Goal: Task Accomplishment & Management: Manage account settings

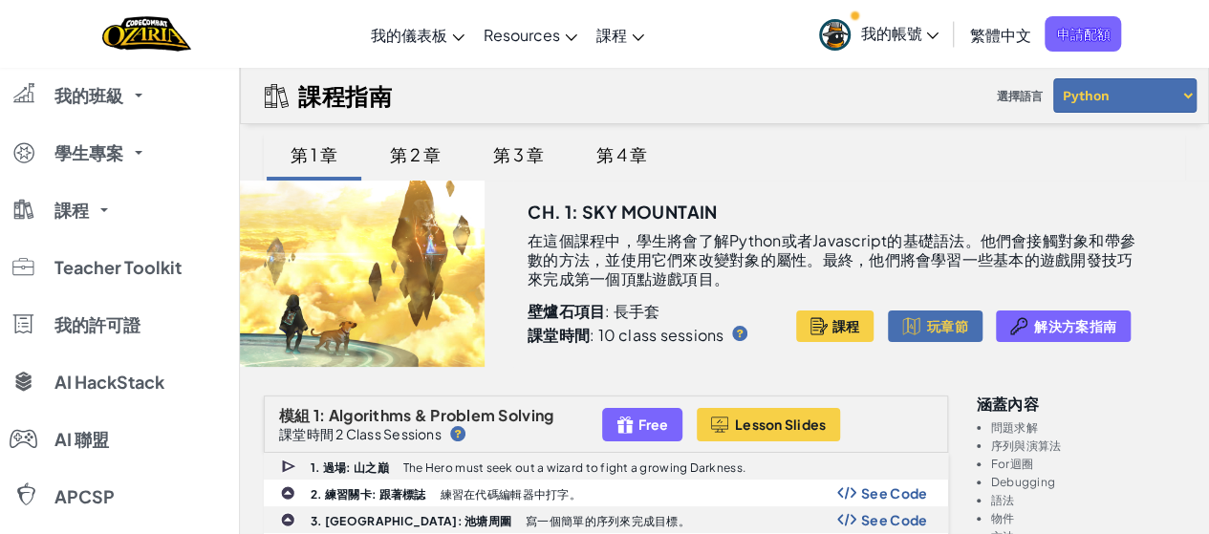
click at [1182, 92] on select "Python JavaScript" at bounding box center [1124, 95] width 143 height 34
click at [1053, 78] on select "Python JavaScript" at bounding box center [1124, 95] width 143 height 34
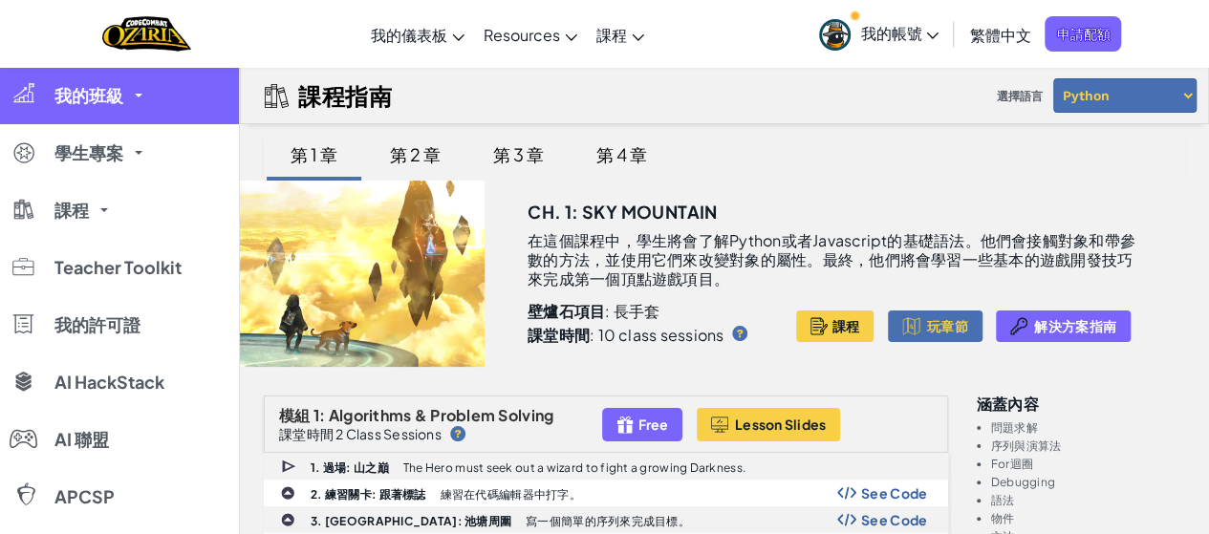
click at [141, 80] on link "我的班級" at bounding box center [119, 95] width 239 height 57
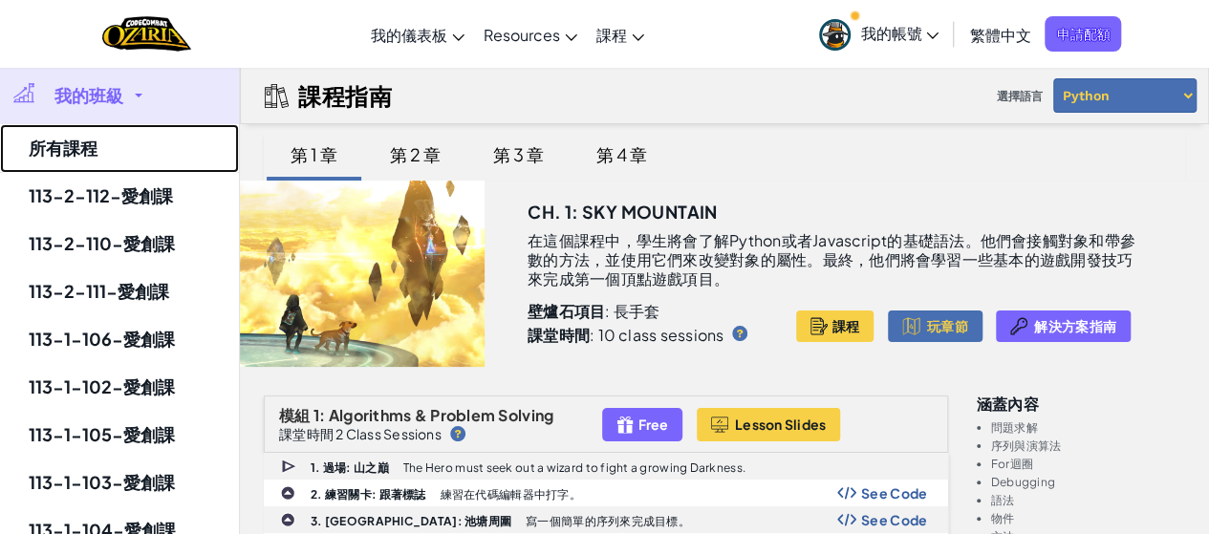
click at [101, 152] on link "所有課程" at bounding box center [119, 148] width 239 height 49
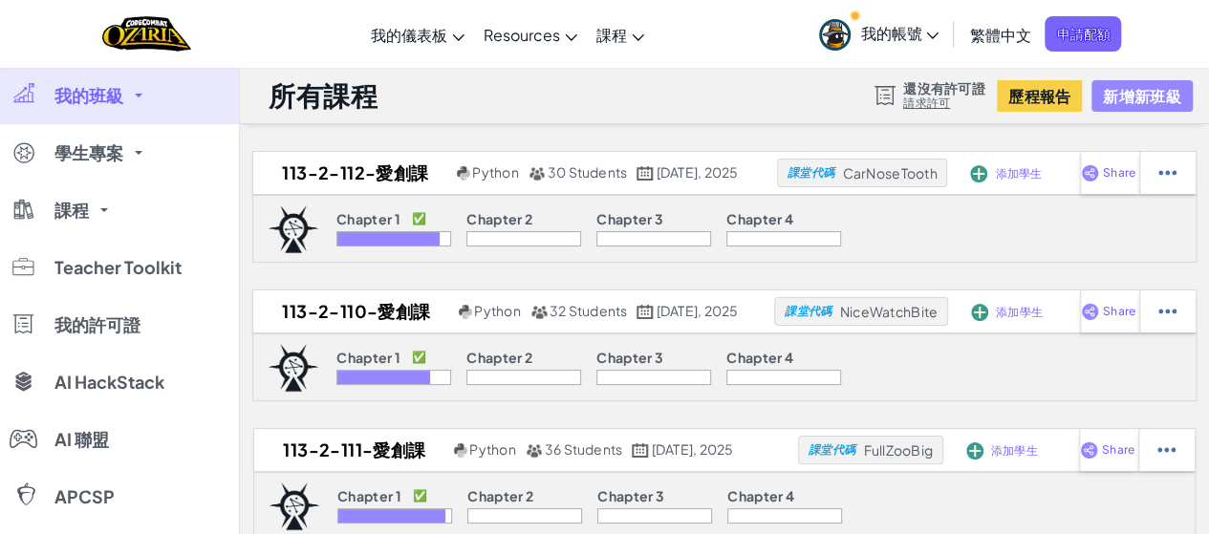
click at [1142, 94] on button "新增新班級" at bounding box center [1142, 96] width 100 height 32
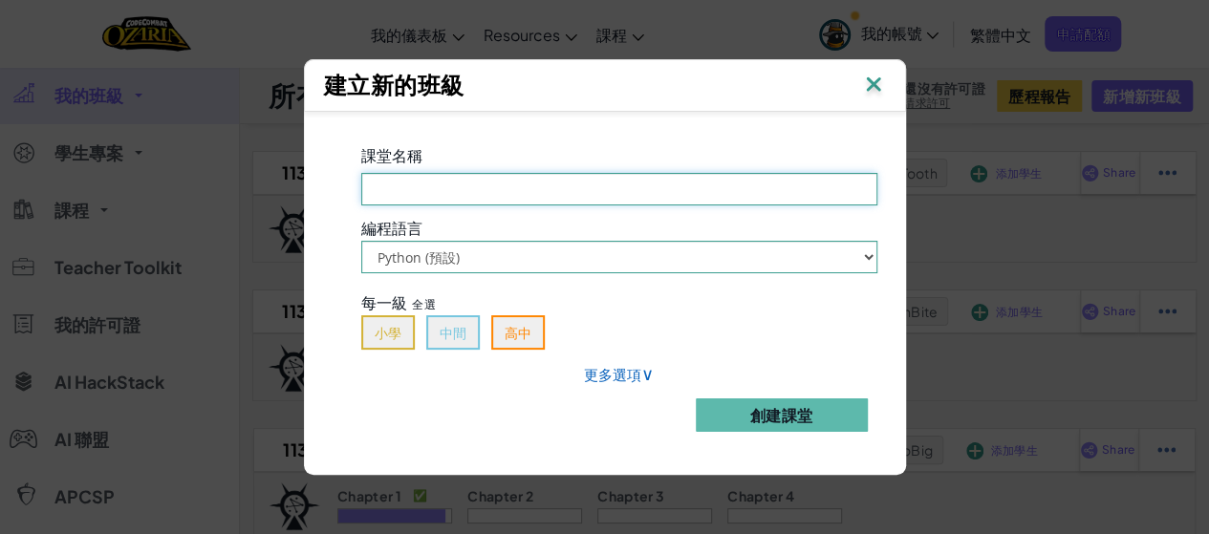
click at [533, 195] on input "課堂名稱 必填欄位" at bounding box center [619, 189] width 516 height 33
type input "[PHONE_NUMBER]"
click at [539, 342] on button "高中" at bounding box center [518, 332] width 54 height 34
click at [611, 381] on div "課堂名稱 [PHONE_NUMBER] 編程語言 Python (預設) JavaScript 每一級 全選 小學 中間 高中 更多選項 ∨ 創建課堂" at bounding box center [620, 294] width 574 height 306
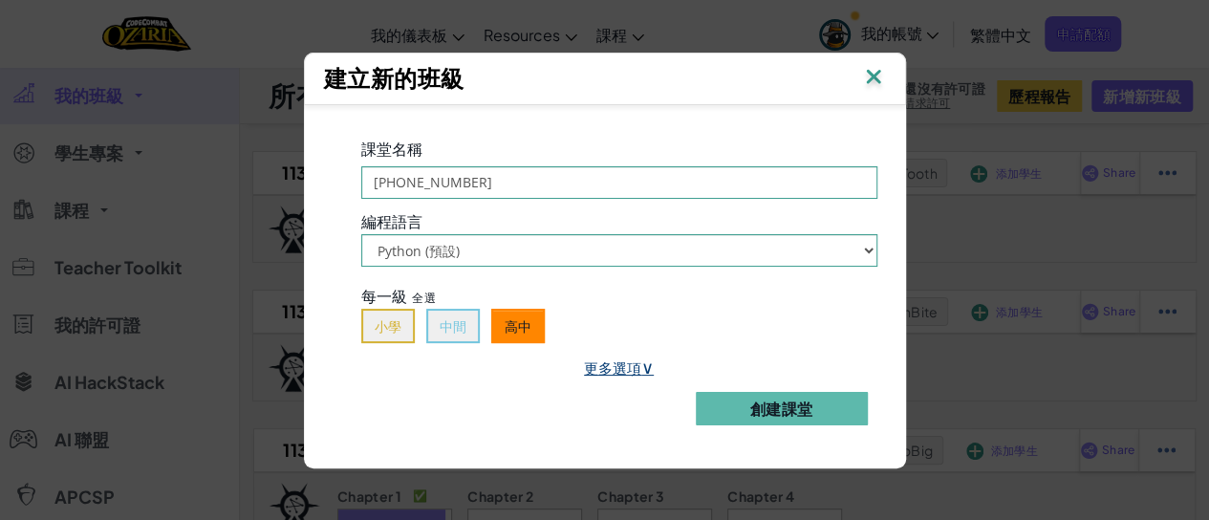
click at [637, 370] on link "更多選項 ∨" at bounding box center [619, 367] width 70 height 19
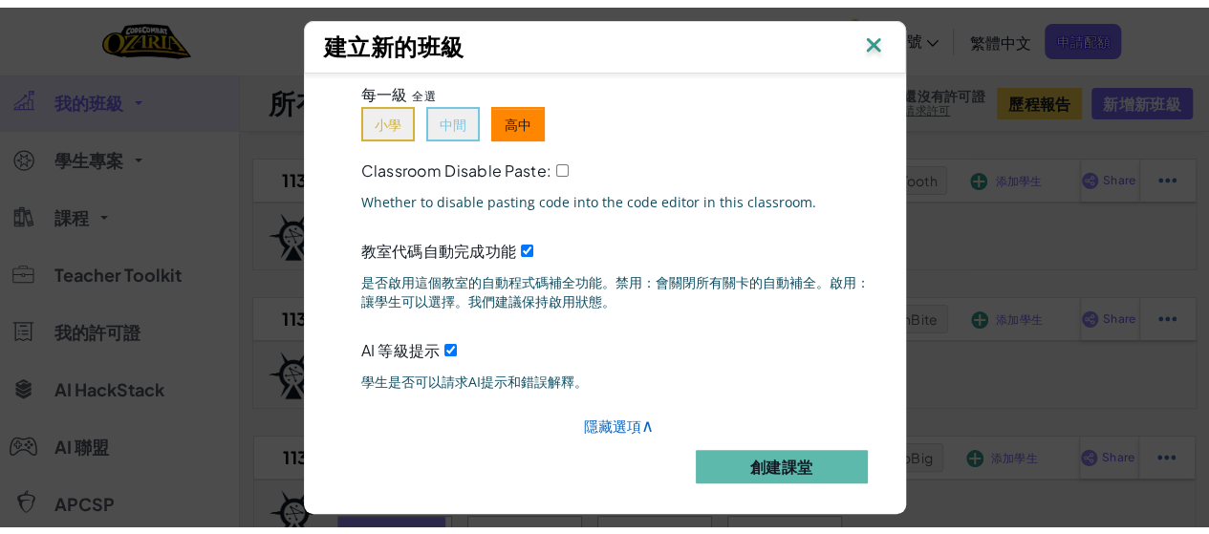
scroll to position [203, 0]
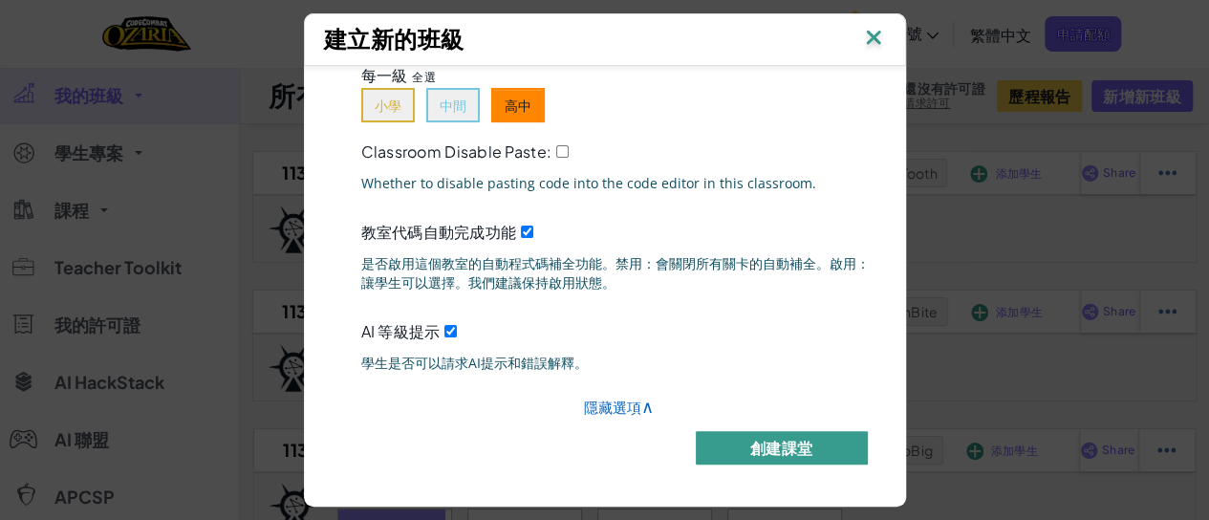
click at [805, 439] on button "創建課堂" at bounding box center [782, 447] width 172 height 33
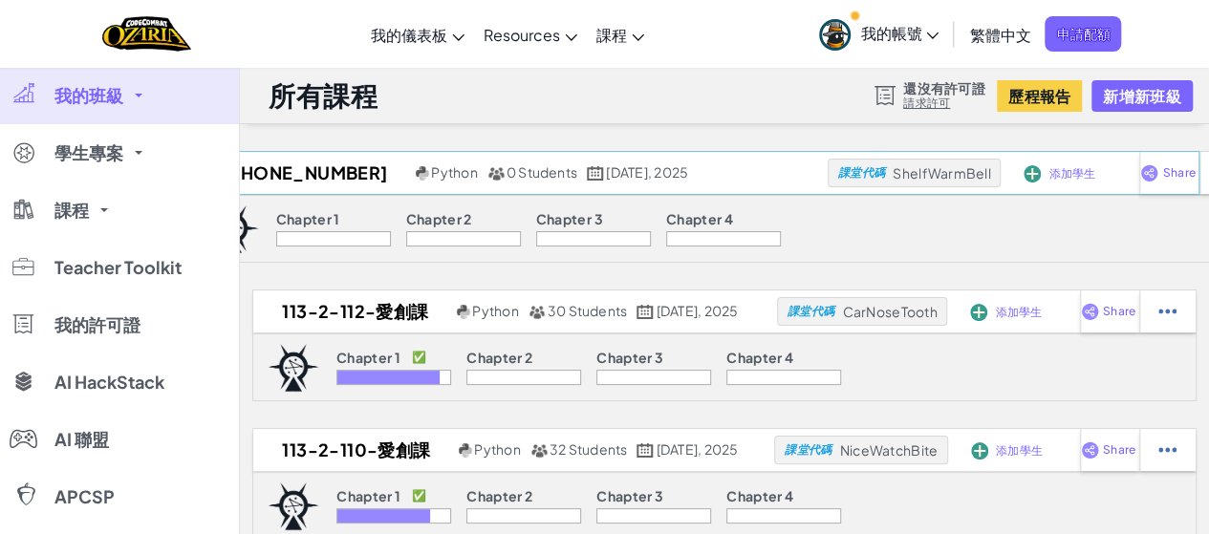
click at [1049, 179] on span "添加學生" at bounding box center [1072, 173] width 47 height 11
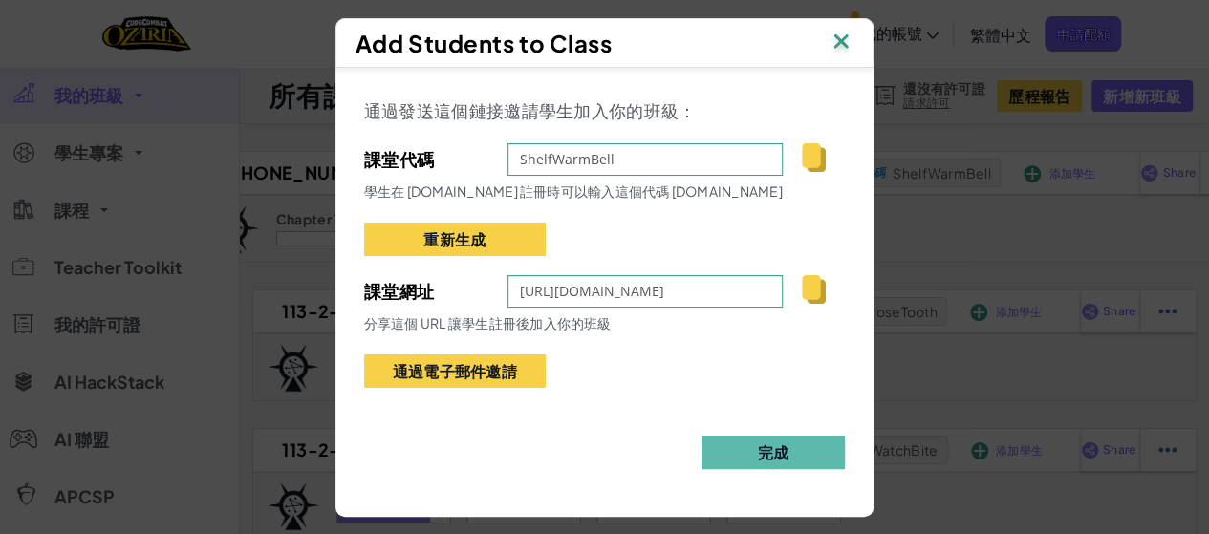
click at [826, 287] on img at bounding box center [814, 289] width 24 height 29
click at [792, 455] on button "完成" at bounding box center [773, 452] width 143 height 33
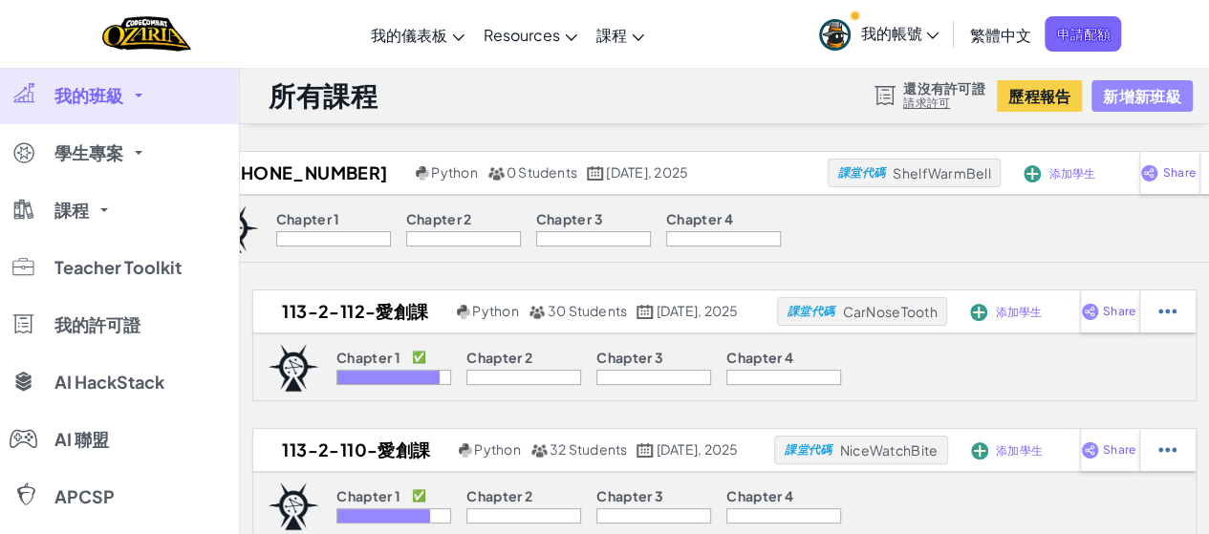
click at [1131, 98] on button "新增新班級" at bounding box center [1142, 96] width 100 height 32
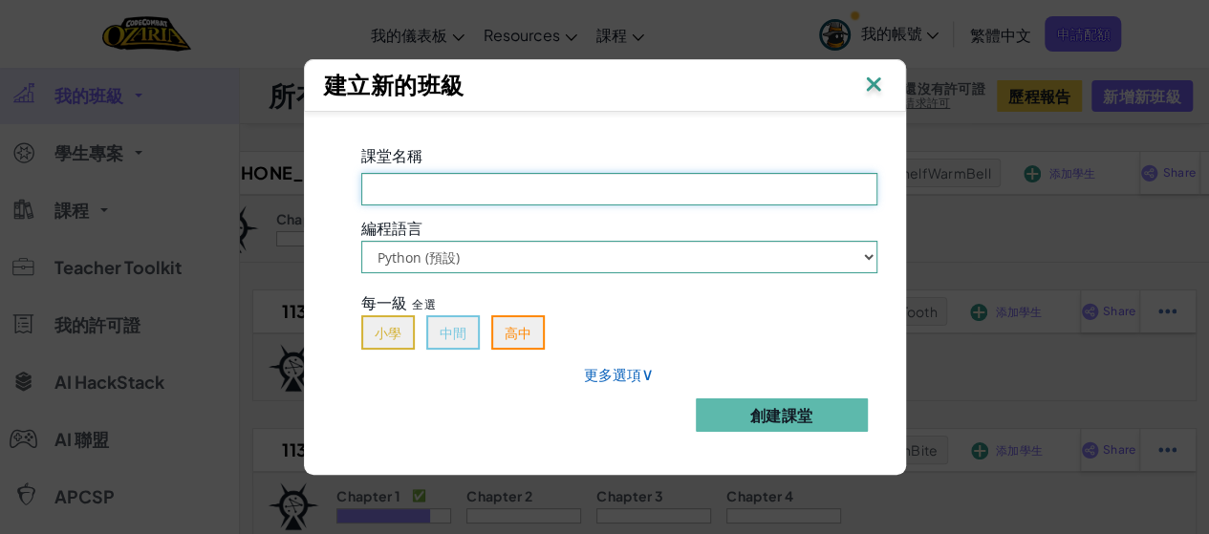
click at [520, 186] on input "課堂名稱 必填欄位" at bounding box center [619, 189] width 516 height 33
type input "[PHONE_NUMBER]"
click at [545, 341] on button "高中" at bounding box center [518, 332] width 54 height 34
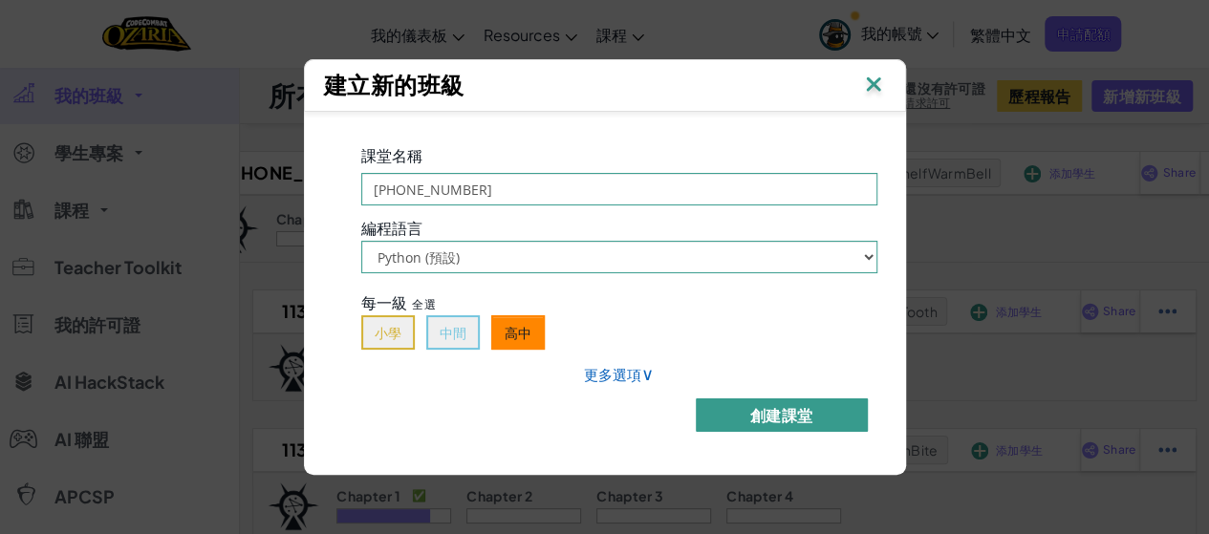
click at [768, 408] on button "創建課堂" at bounding box center [782, 415] width 172 height 33
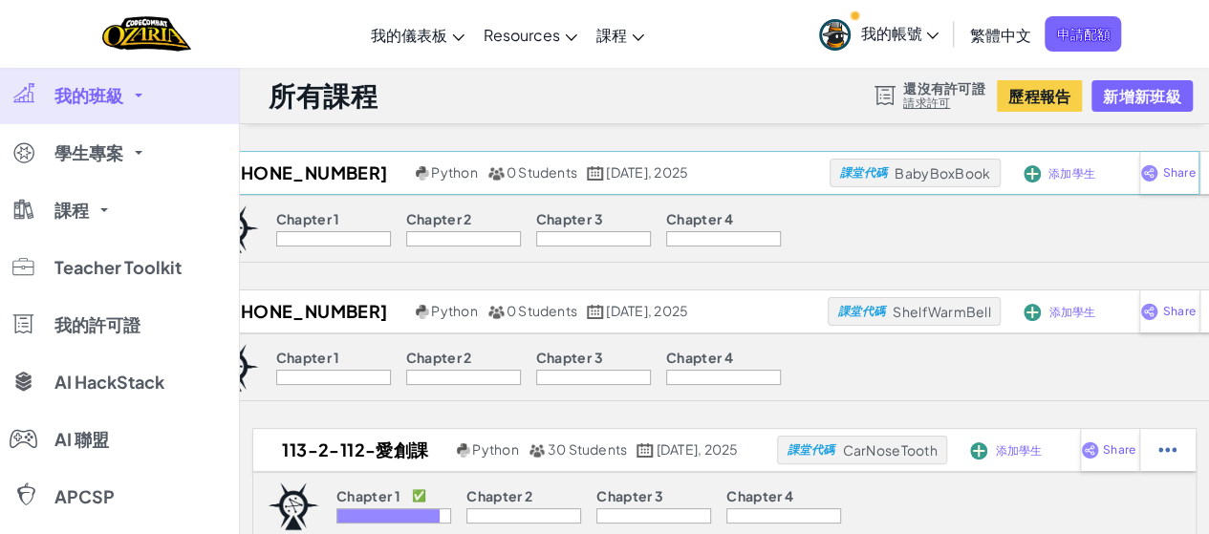
click at [1053, 169] on span "添加學生" at bounding box center [1072, 173] width 47 height 11
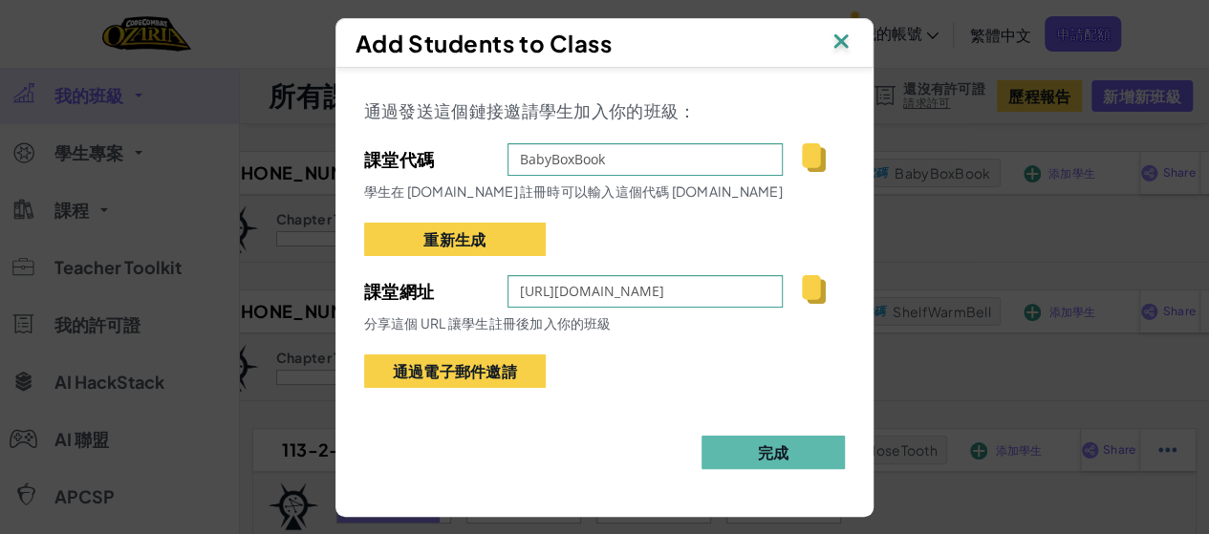
click at [826, 284] on img at bounding box center [814, 289] width 24 height 29
click at [793, 453] on button "完成" at bounding box center [773, 452] width 143 height 33
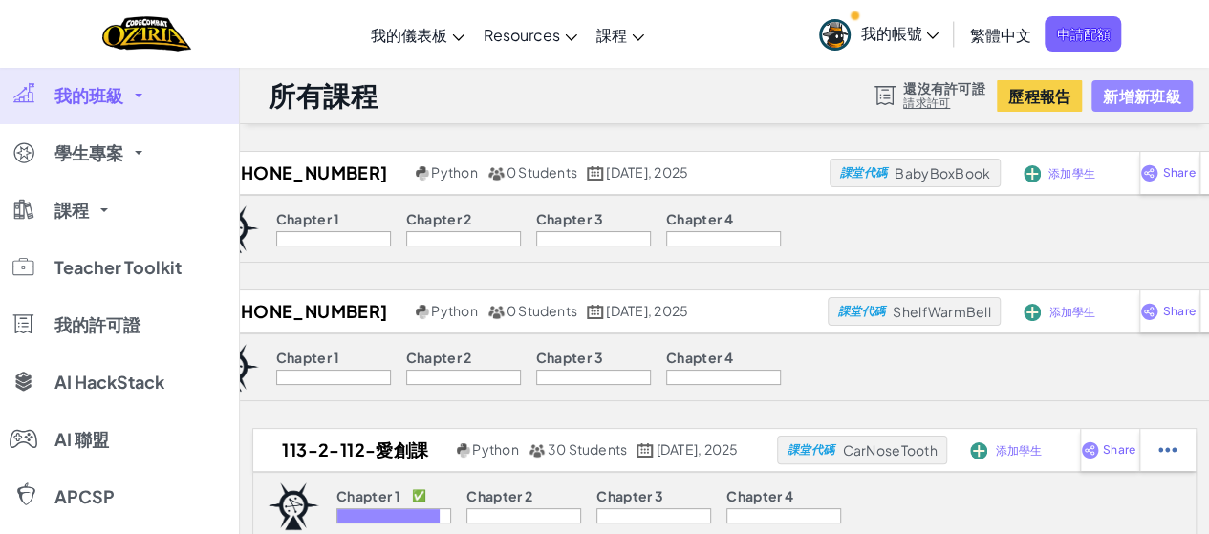
click at [1114, 89] on button "新增新班級" at bounding box center [1142, 96] width 100 height 32
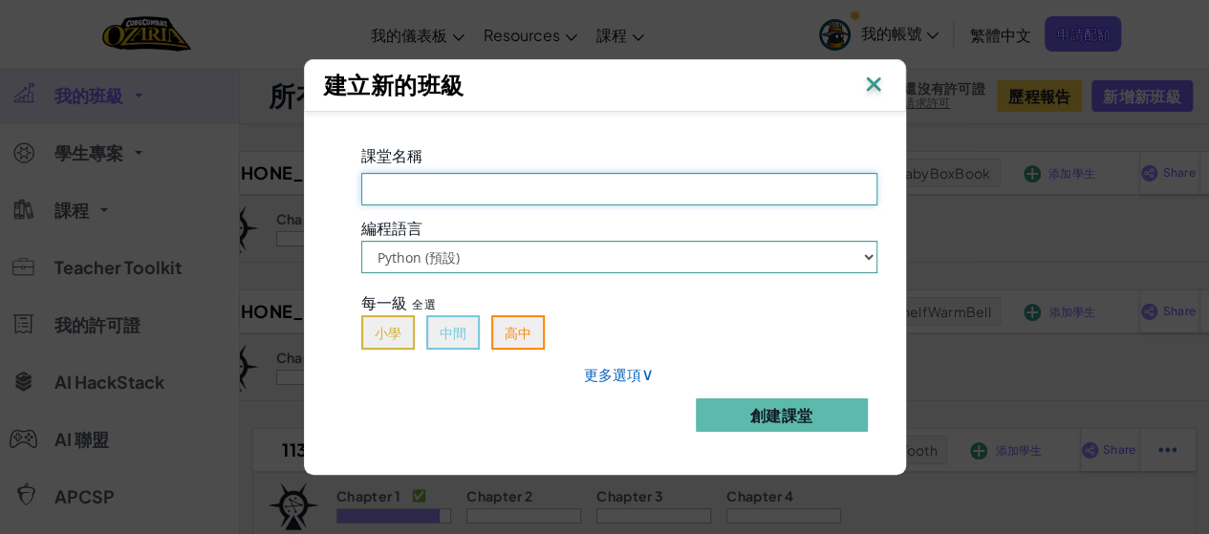
click at [595, 179] on input "課堂名稱 必填欄位" at bounding box center [619, 189] width 516 height 33
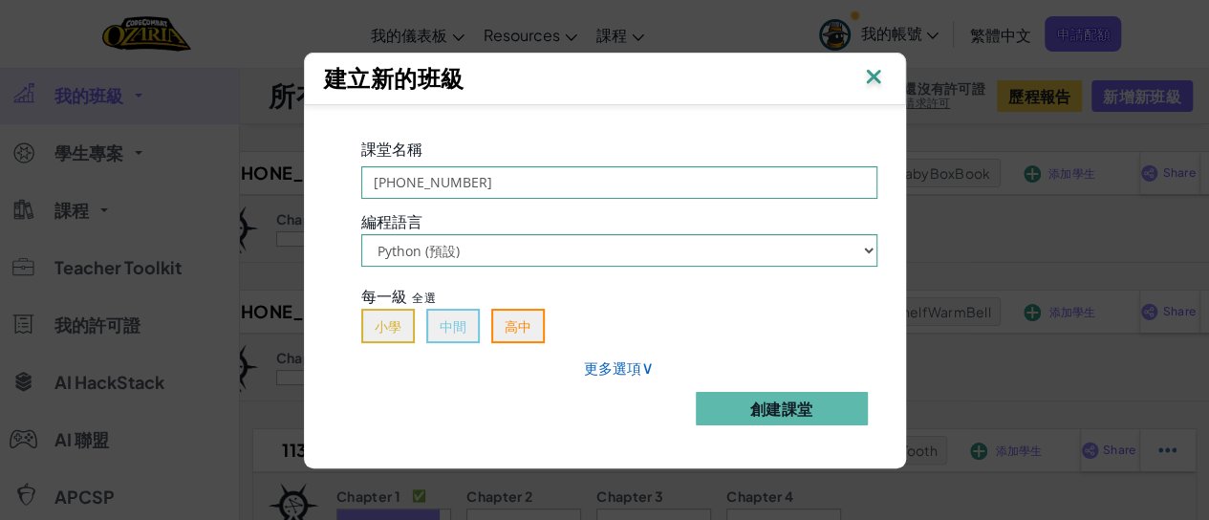
click at [517, 169] on div "課堂名稱 [PHONE_NUMBER]" at bounding box center [619, 166] width 545 height 65
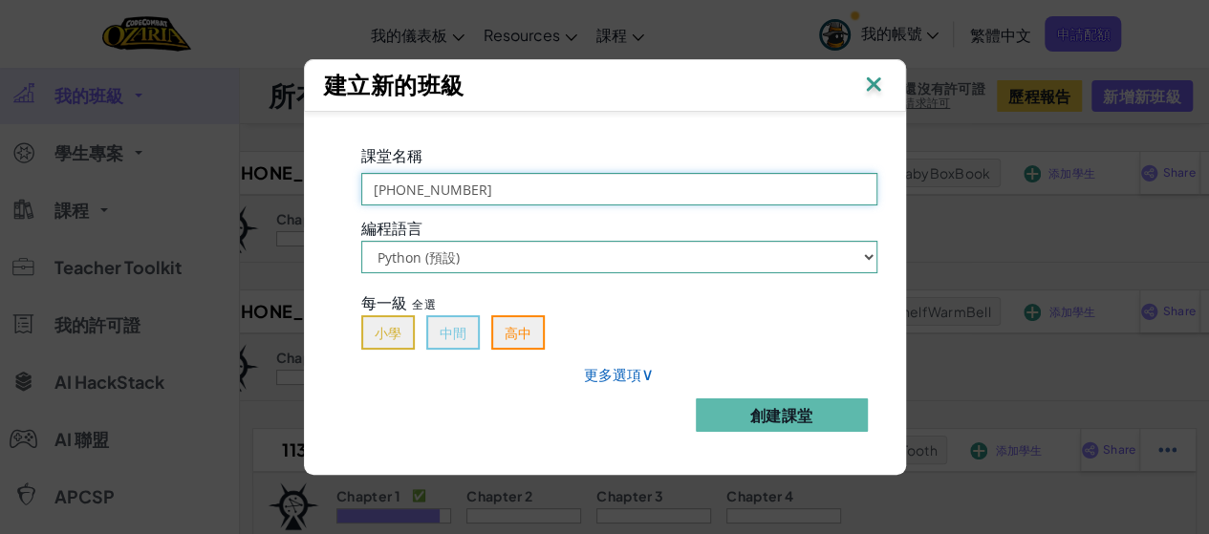
type input "[PHONE_NUMBER]"
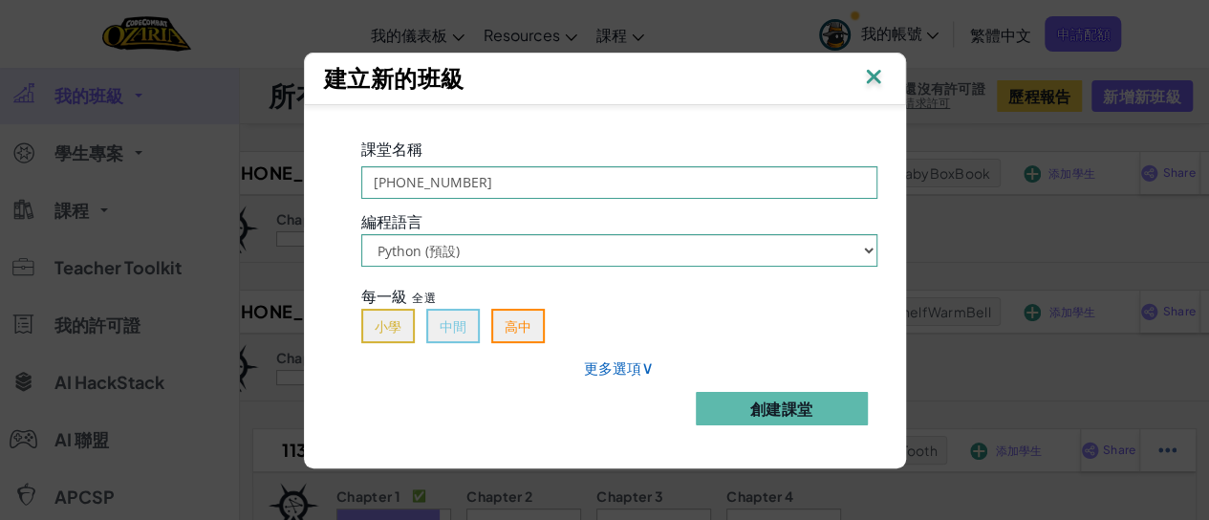
drag, startPoint x: 637, startPoint y: 76, endPoint x: 951, endPoint y: 167, distance: 327.6
click at [951, 167] on div "建立新的班級 課堂名稱 [PHONE_NUMBER] 編程語言 Python (預設) JavaScript 每一級 全選 小學 中間 高中 更多選項 ∨ 創…" at bounding box center [604, 260] width 1209 height 520
click at [606, 69] on div "建立新的班級" at bounding box center [605, 79] width 562 height 32
click at [539, 319] on button "高中" at bounding box center [518, 326] width 54 height 34
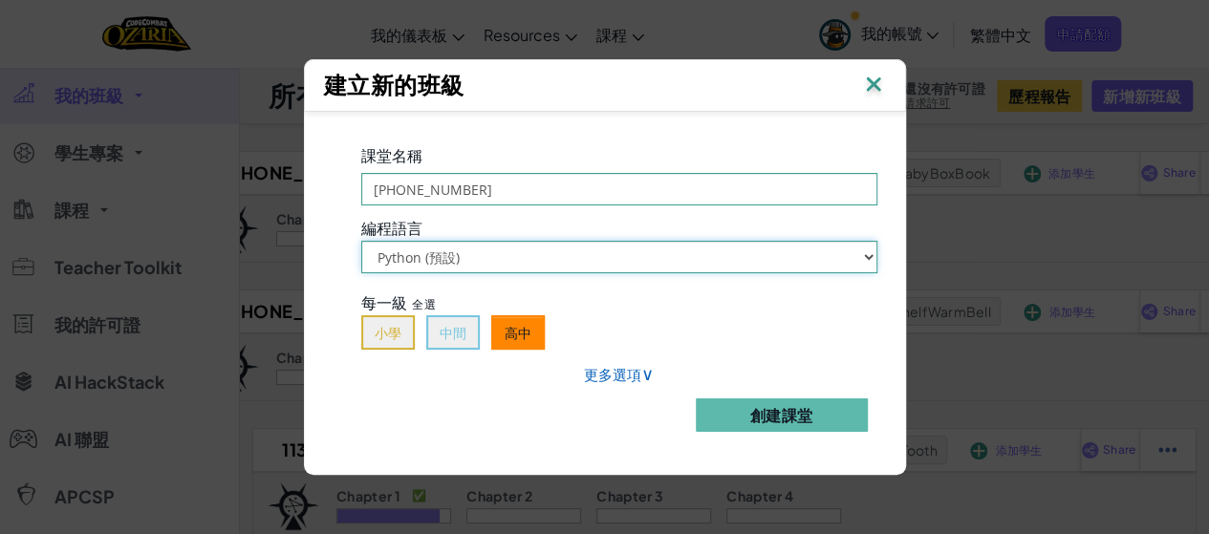
click at [603, 241] on select "Python (預設) JavaScript" at bounding box center [619, 257] width 516 height 33
click at [361, 241] on select "Python (預設) JavaScript" at bounding box center [619, 257] width 516 height 33
click at [545, 337] on button "高中" at bounding box center [518, 332] width 54 height 34
click at [521, 336] on button "高中" at bounding box center [518, 332] width 54 height 34
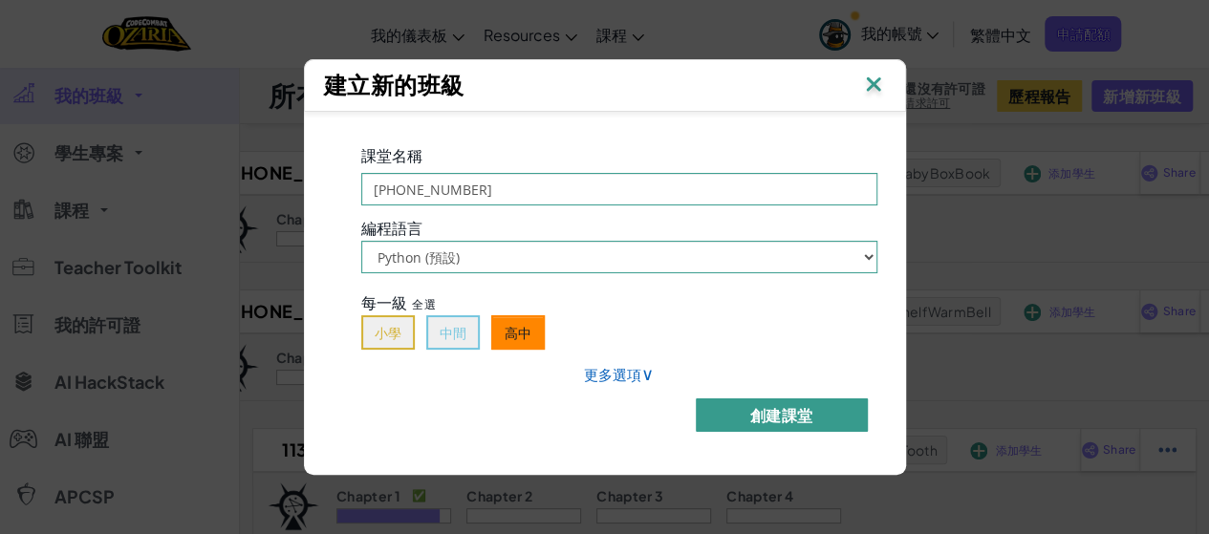
click at [795, 406] on button "創建課堂" at bounding box center [782, 415] width 172 height 33
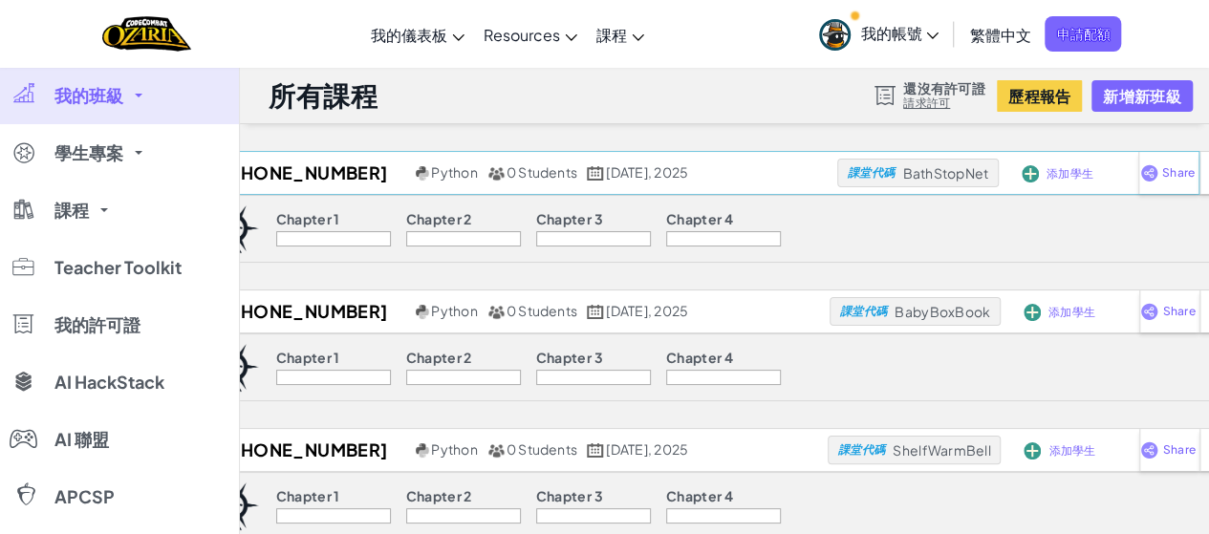
click at [1047, 168] on span "添加學生" at bounding box center [1070, 173] width 47 height 11
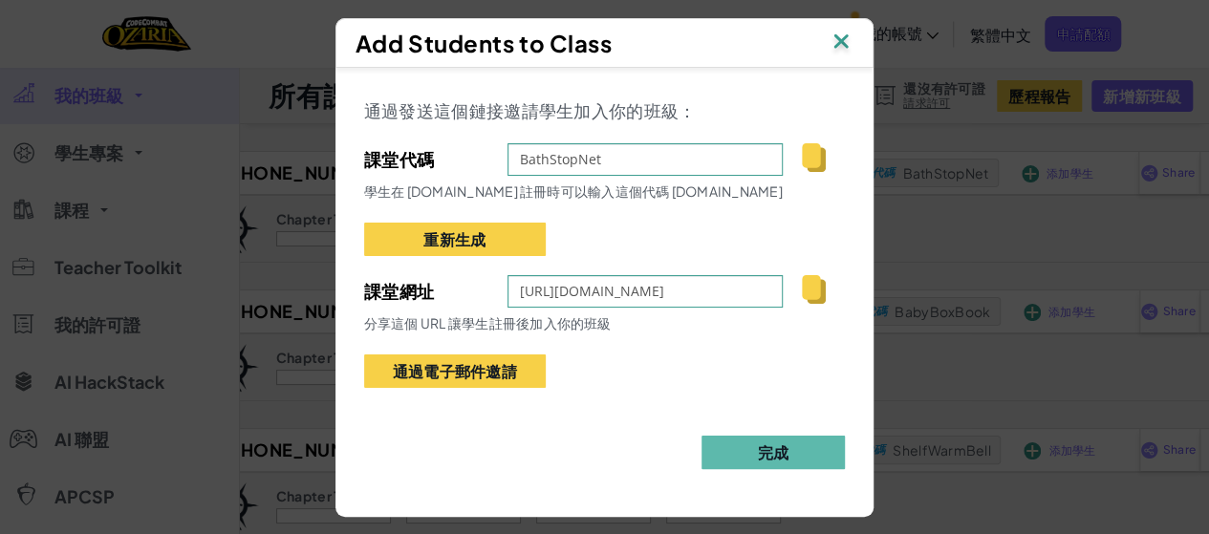
click at [826, 282] on img at bounding box center [814, 289] width 24 height 29
click at [817, 458] on button "完成" at bounding box center [773, 452] width 143 height 33
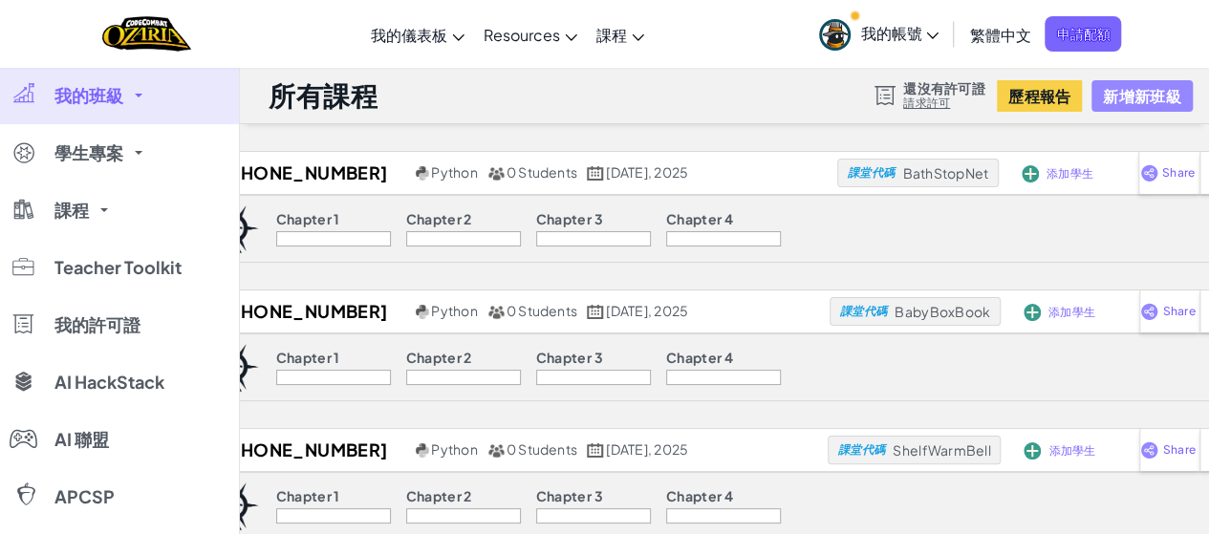
click at [1109, 103] on button "新增新班級" at bounding box center [1142, 96] width 100 height 32
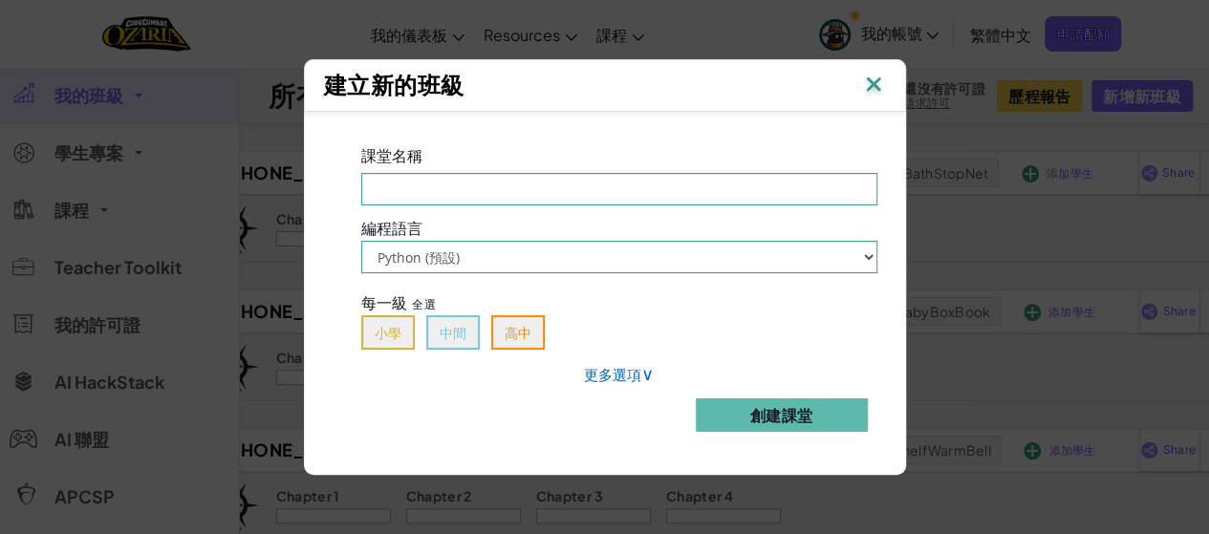
click at [572, 169] on div "課堂名稱 必填欄位" at bounding box center [619, 173] width 545 height 65
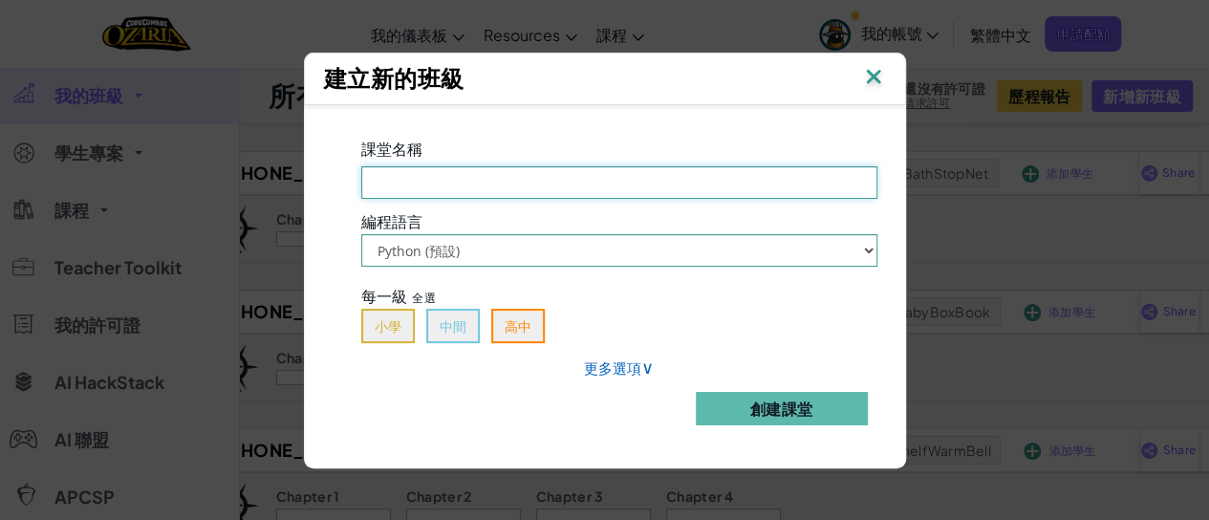
click at [552, 169] on div "課堂名稱 必填欄位" at bounding box center [619, 166] width 545 height 65
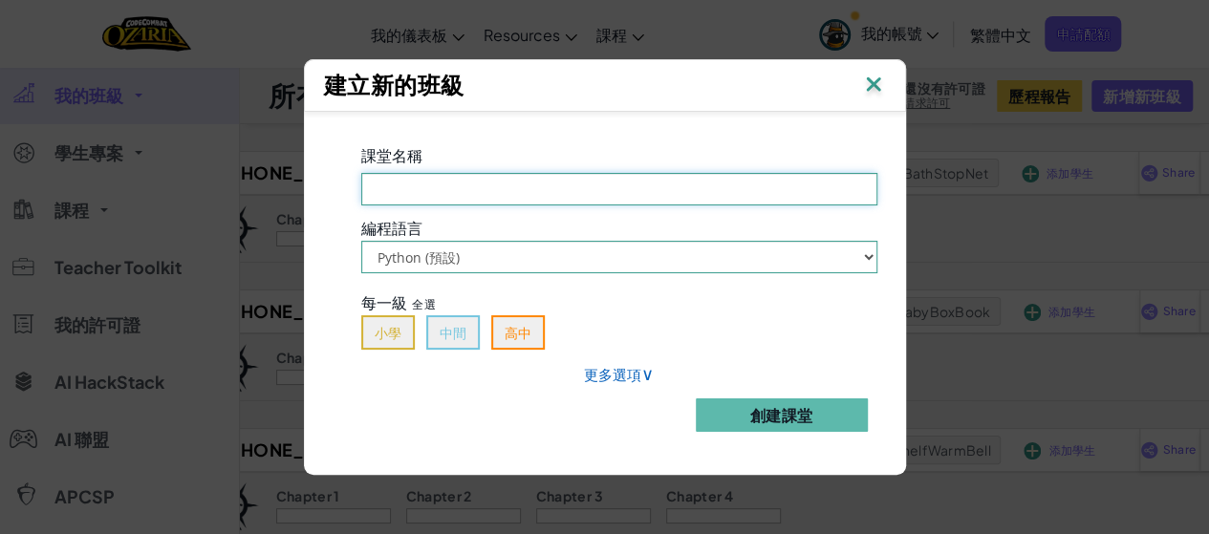
type input "[PHONE_NUMBER]"
click at [534, 338] on button "高中" at bounding box center [518, 332] width 54 height 34
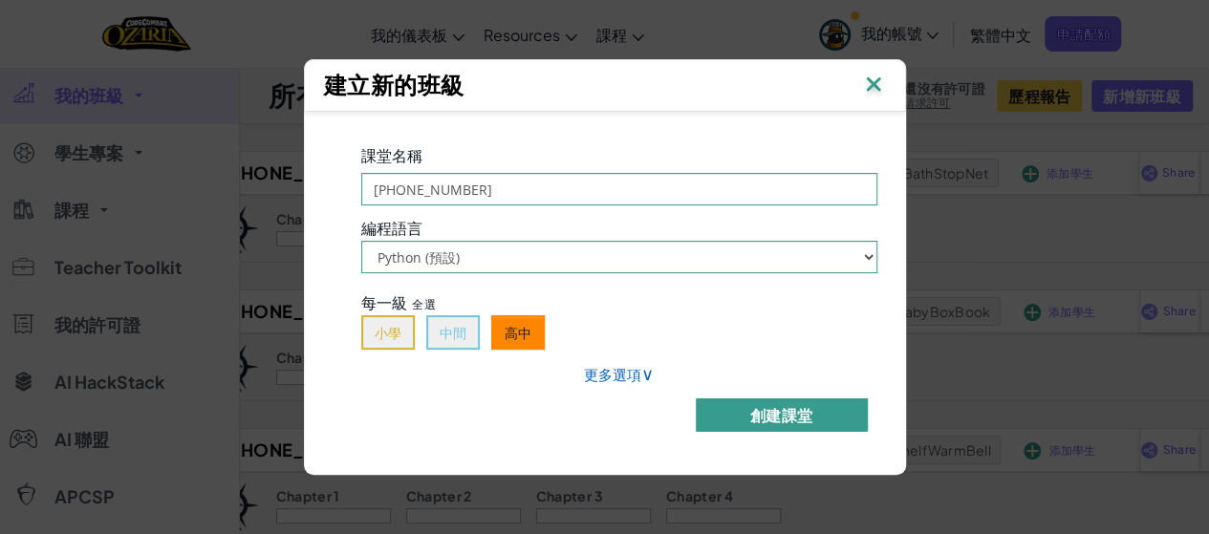
click at [733, 416] on button "創建課堂" at bounding box center [782, 415] width 172 height 33
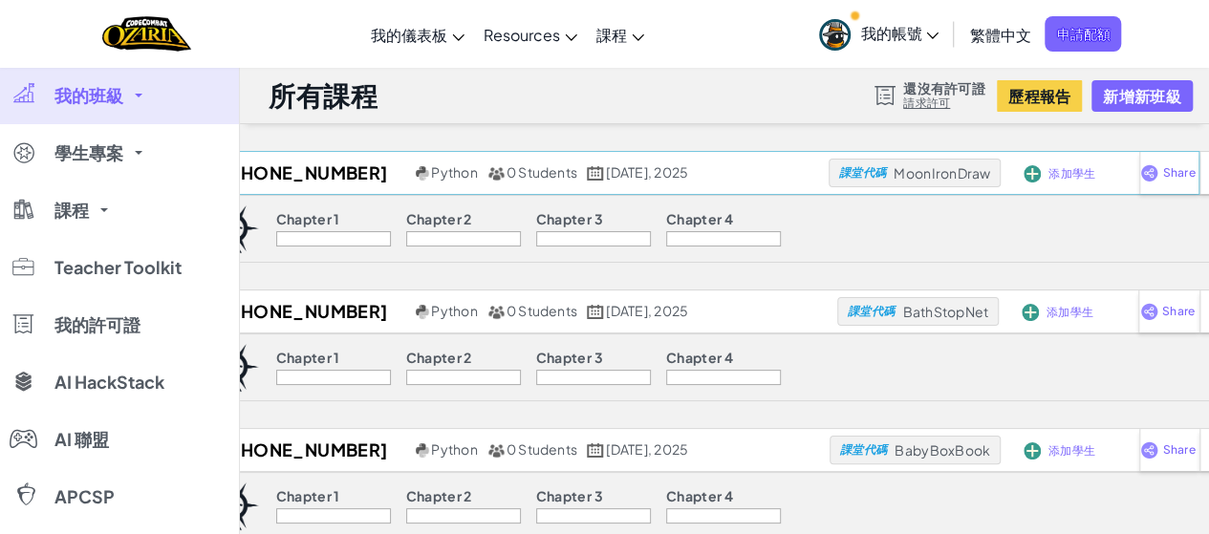
click at [1049, 180] on span "添加學生" at bounding box center [1072, 173] width 47 height 11
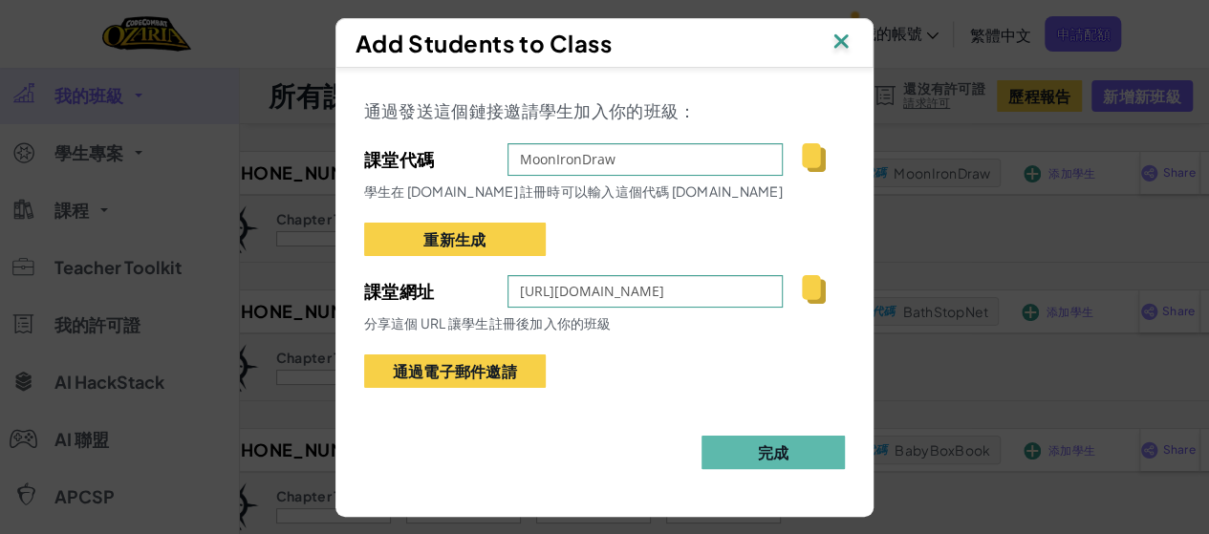
click at [826, 295] on img at bounding box center [814, 289] width 24 height 29
click at [823, 458] on button "完成" at bounding box center [773, 452] width 143 height 33
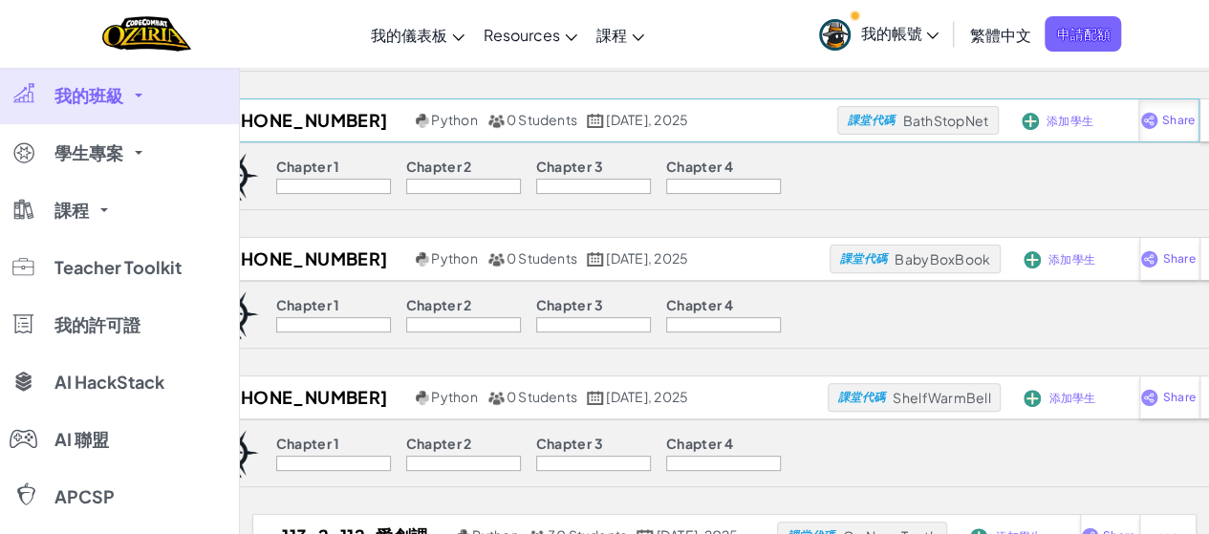
scroll to position [0, 0]
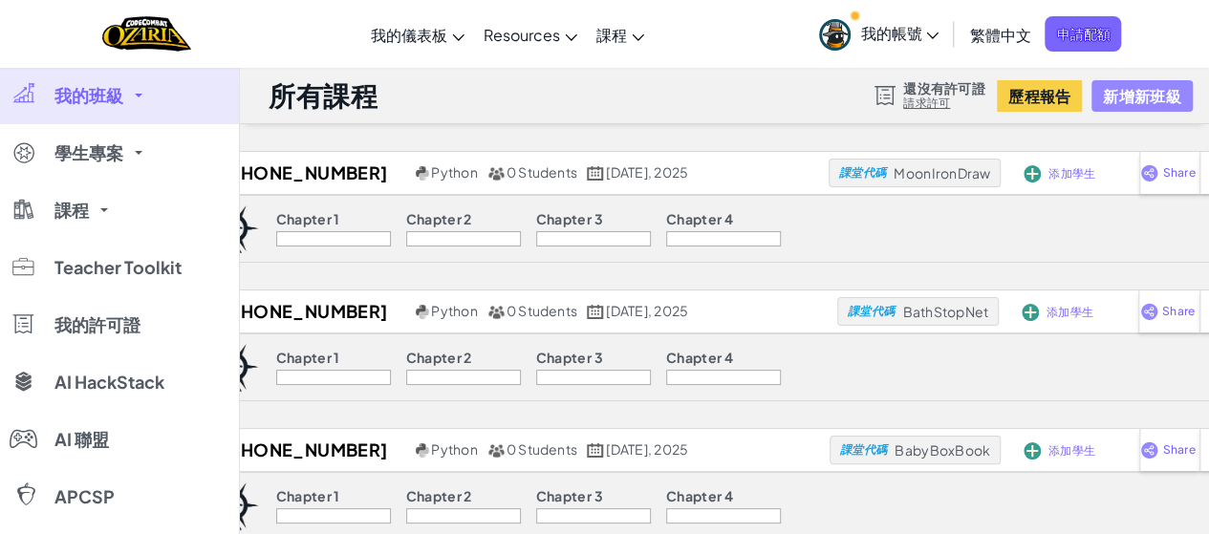
click at [1120, 95] on button "新增新班級" at bounding box center [1142, 96] width 100 height 32
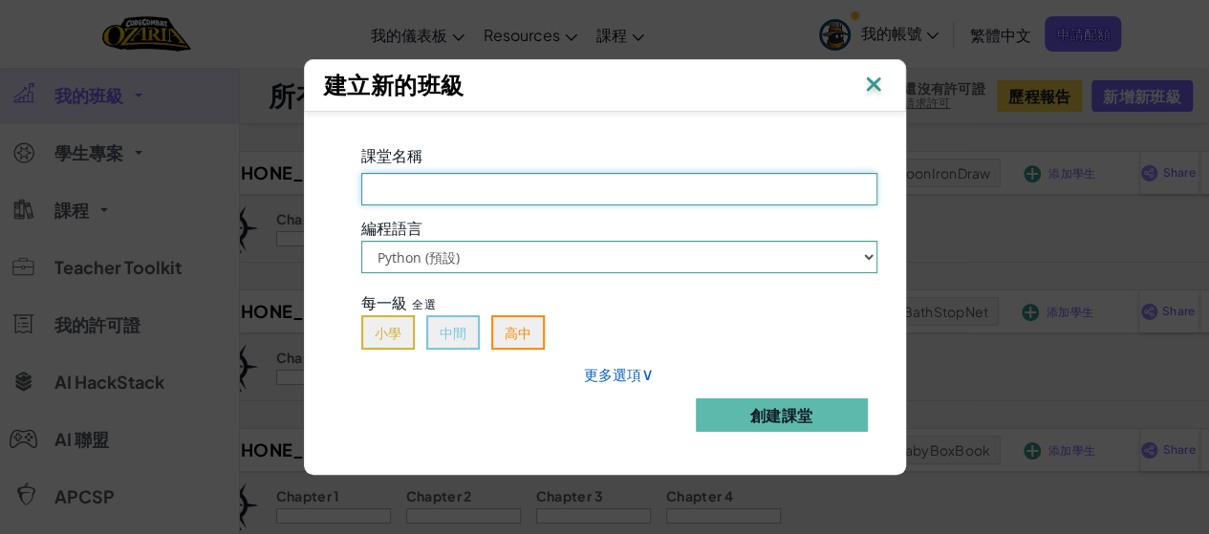
click at [524, 183] on input "課堂名稱 必填欄位" at bounding box center [619, 189] width 516 height 33
click at [510, 190] on input "[PHONE_NUMBER]" at bounding box center [619, 189] width 516 height 33
type input "[PHONE_NUMBER]"
click at [539, 346] on button "高中" at bounding box center [518, 332] width 54 height 34
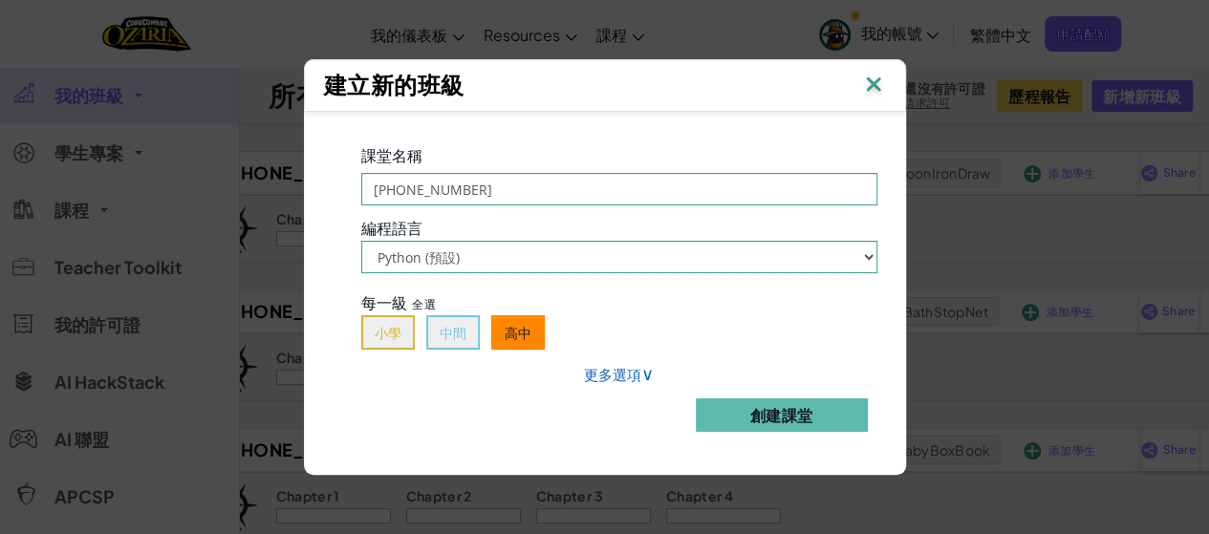
click at [533, 320] on button "高中" at bounding box center [518, 332] width 54 height 34
click at [747, 419] on button "創建課堂" at bounding box center [782, 415] width 172 height 33
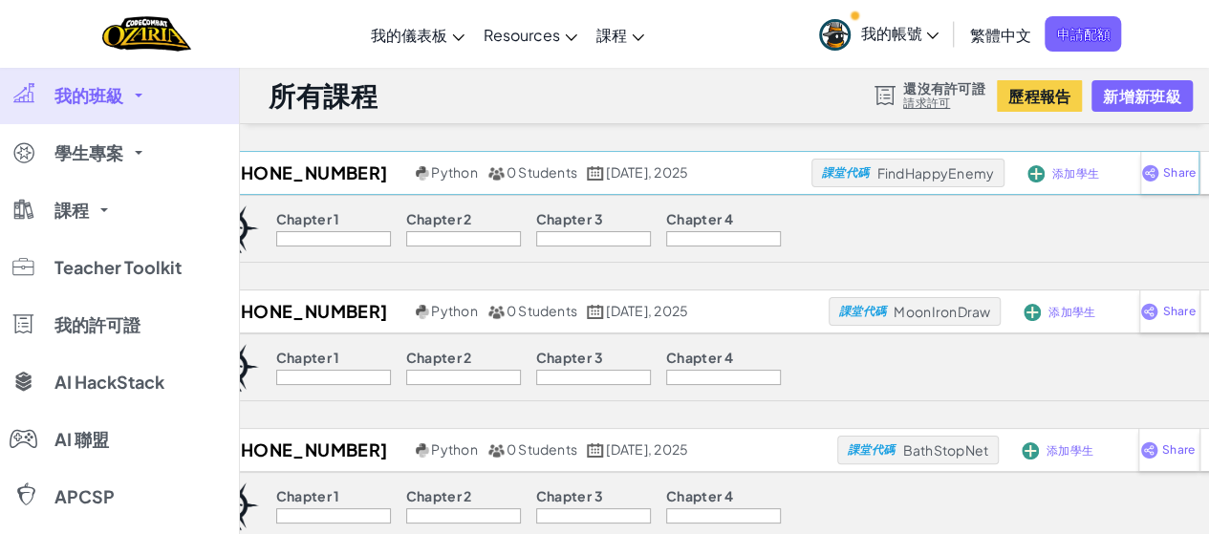
click at [1052, 168] on span "添加學生" at bounding box center [1075, 173] width 47 height 11
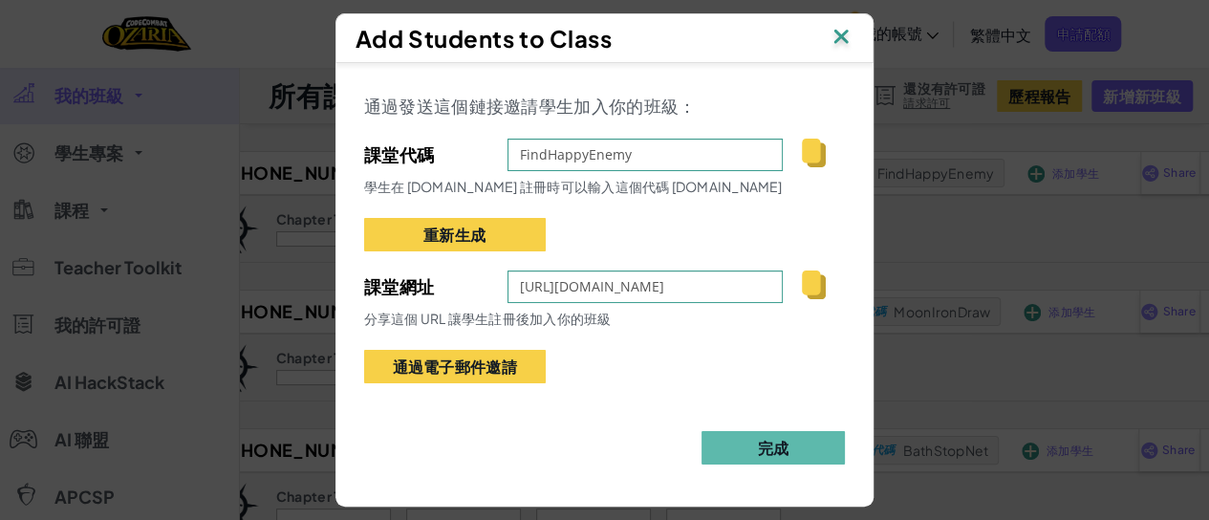
click at [826, 293] on img at bounding box center [814, 285] width 24 height 29
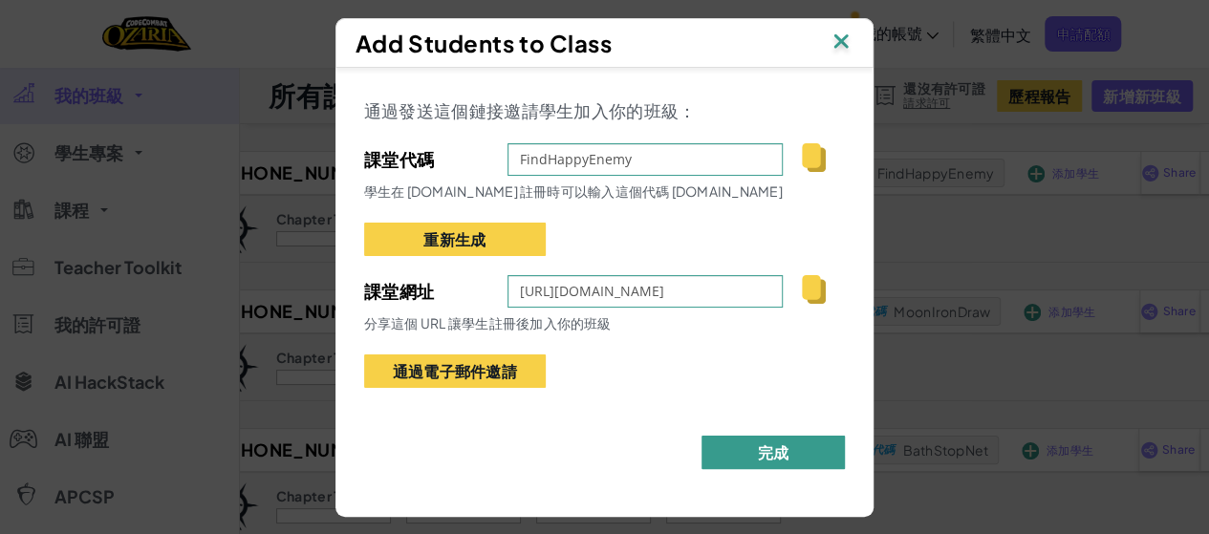
click at [801, 443] on button "完成" at bounding box center [773, 452] width 143 height 33
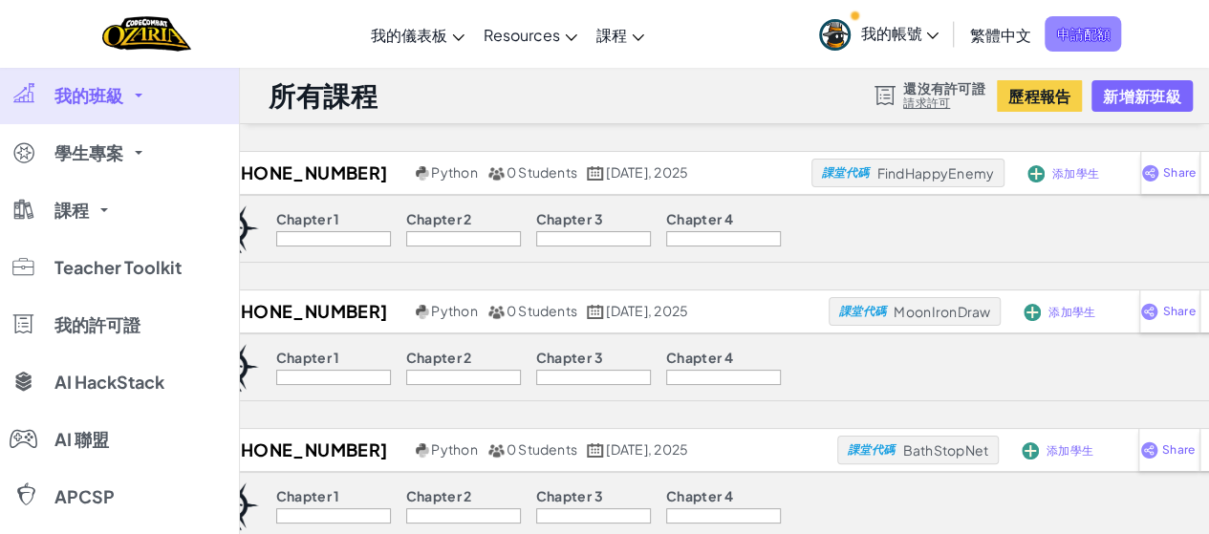
click at [1090, 33] on span "申請配額" at bounding box center [1083, 33] width 76 height 35
click at [1128, 96] on button "新增新班級" at bounding box center [1142, 96] width 100 height 32
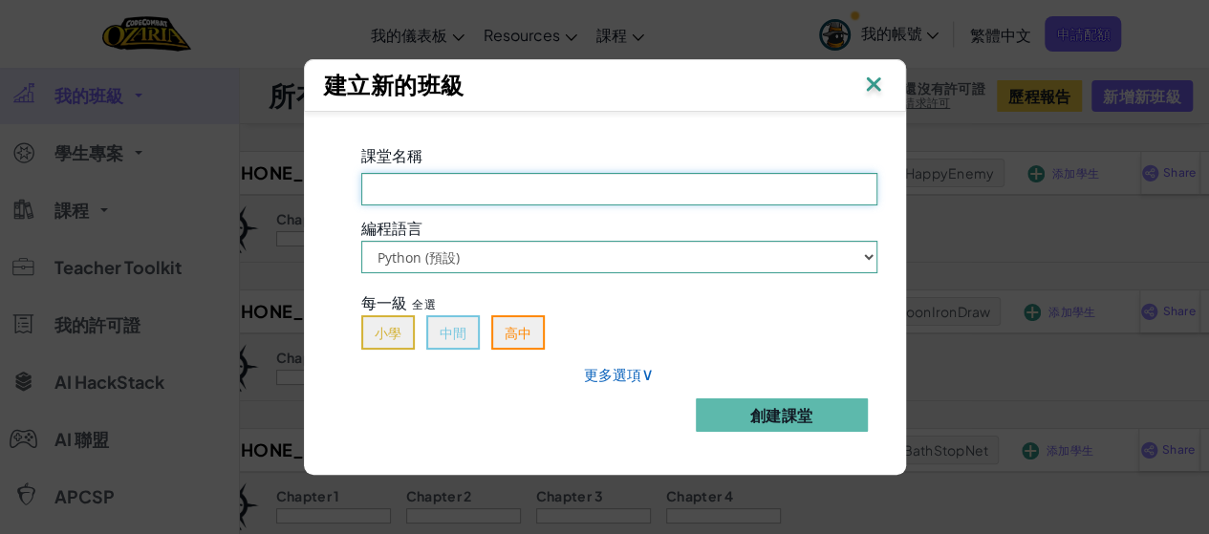
click at [494, 196] on input "課堂名稱 必填欄位" at bounding box center [619, 189] width 516 height 33
click at [482, 178] on input "[PHONE_NUMBER]" at bounding box center [619, 189] width 516 height 33
type input "[PHONE_NUMBER]"
click at [534, 336] on button "高中" at bounding box center [518, 332] width 54 height 34
click at [545, 338] on button "高中" at bounding box center [518, 332] width 54 height 34
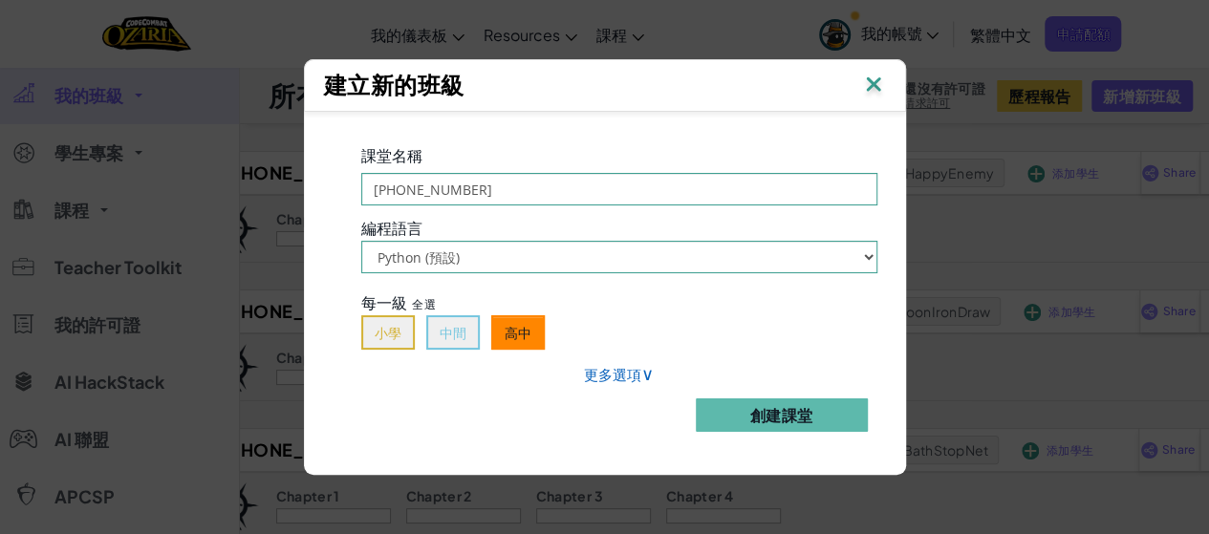
click at [531, 326] on button "高中" at bounding box center [518, 332] width 54 height 34
click at [767, 423] on button "創建課堂" at bounding box center [782, 415] width 172 height 33
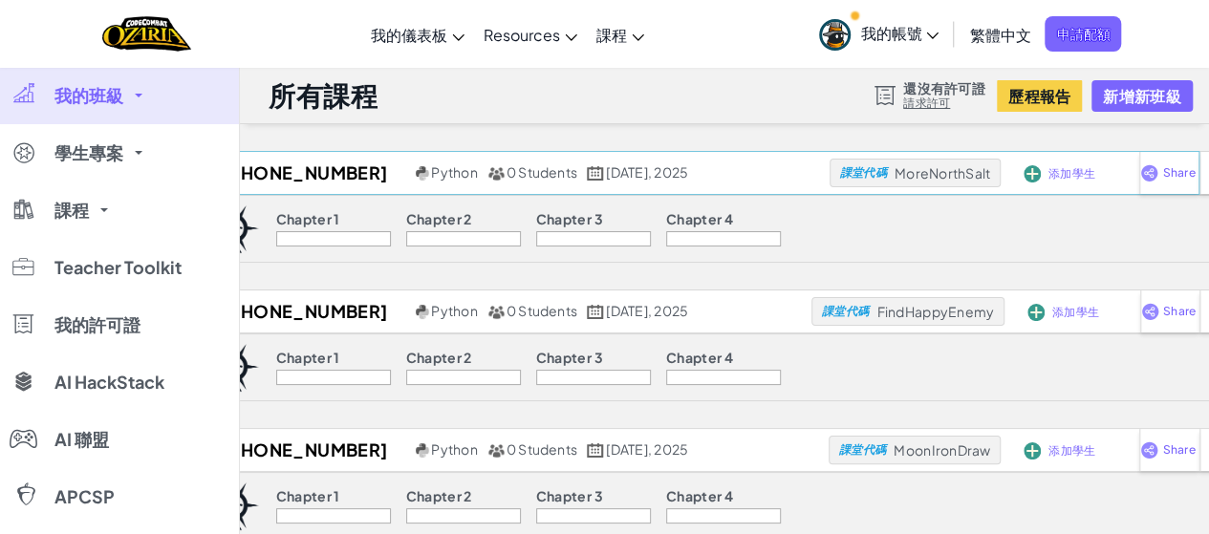
click at [1054, 180] on span "添加學生" at bounding box center [1072, 173] width 47 height 11
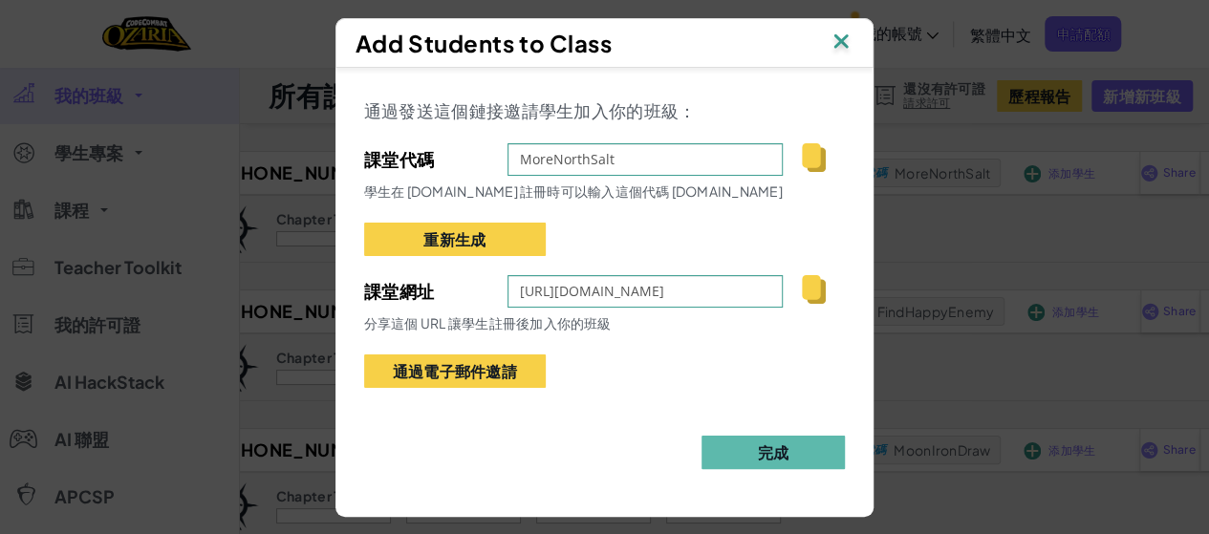
click at [826, 285] on img at bounding box center [814, 289] width 24 height 29
click at [801, 446] on button "完成" at bounding box center [773, 452] width 143 height 33
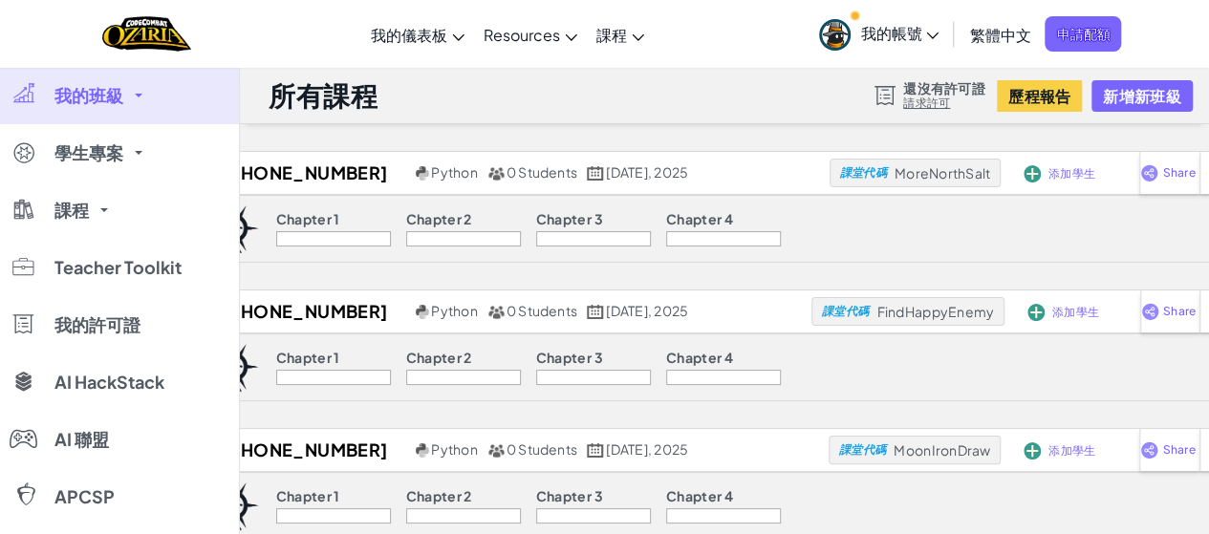
click at [918, 32] on span "我的帳號" at bounding box center [899, 33] width 78 height 20
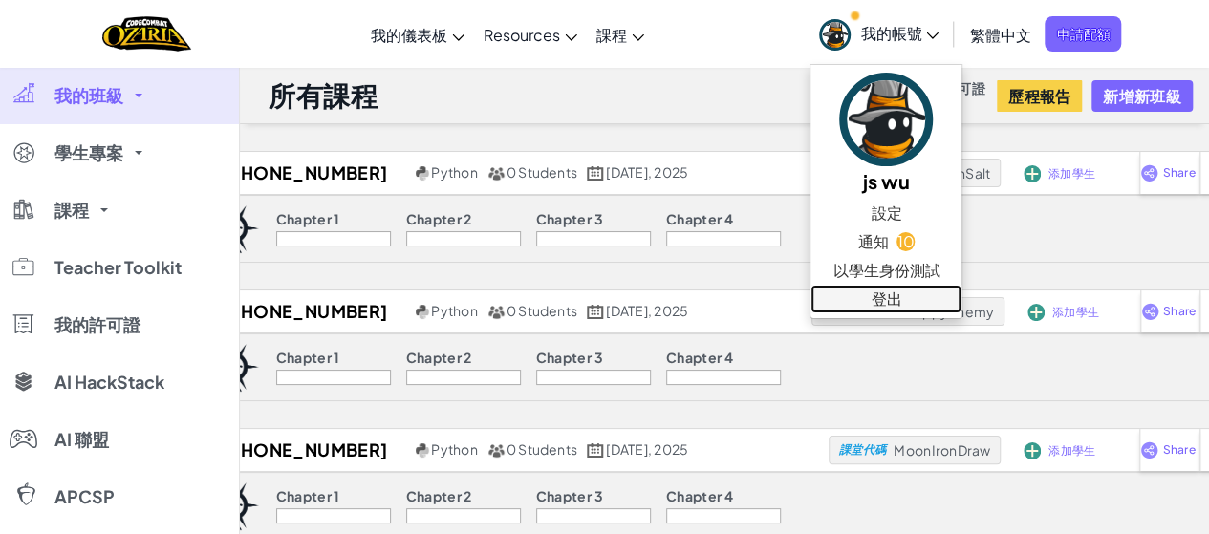
click at [874, 307] on link "登出" at bounding box center [886, 299] width 151 height 29
